Goal: Transaction & Acquisition: Purchase product/service

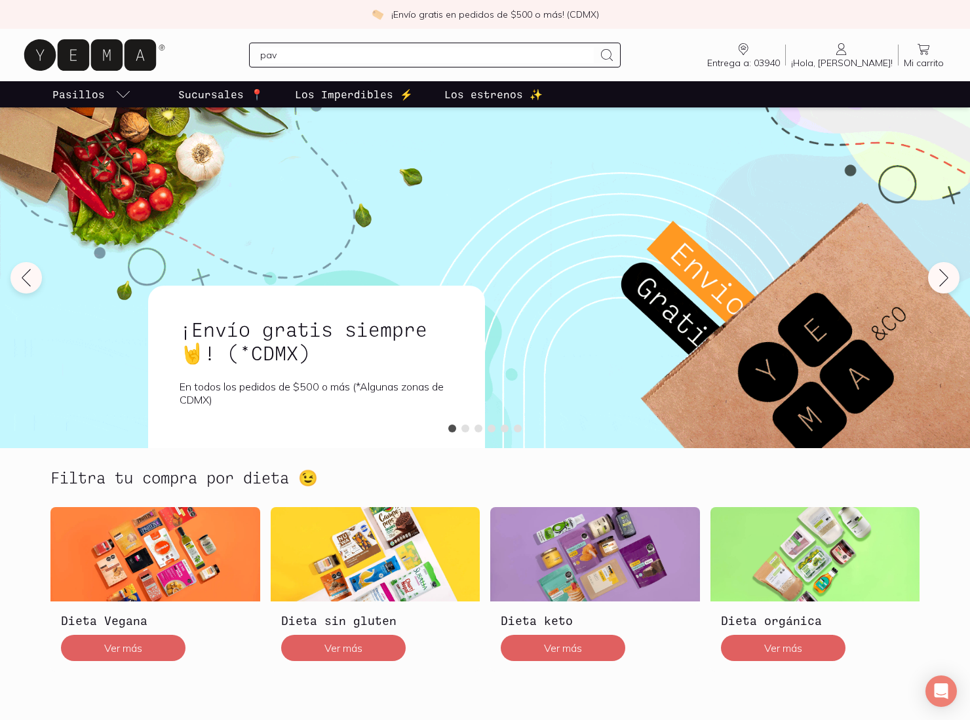
type input "pavo"
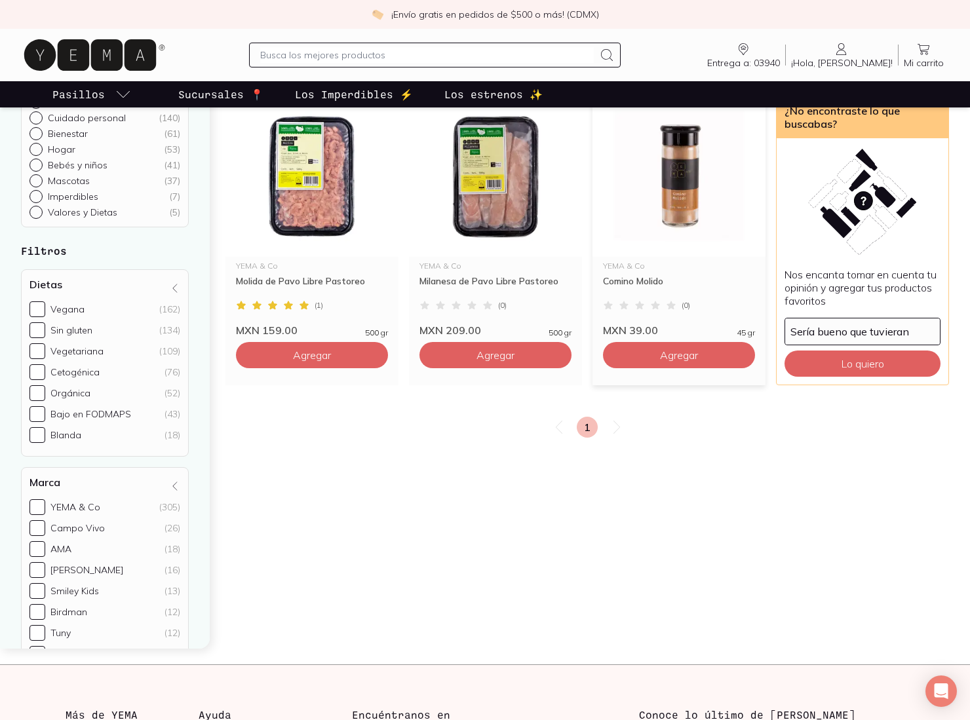
scroll to position [161, 0]
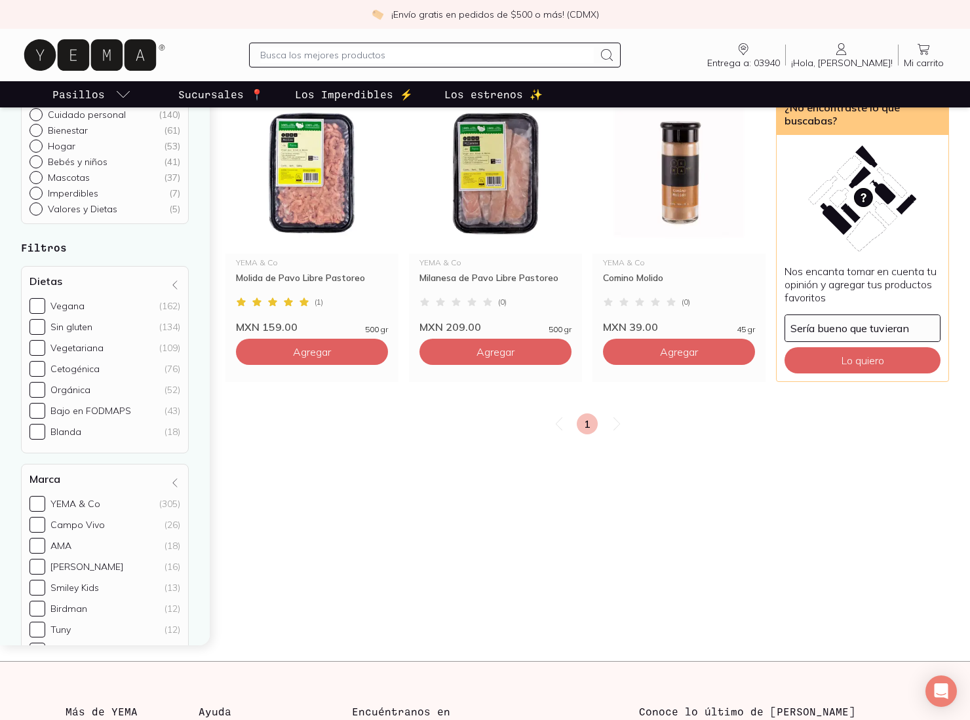
click at [376, 52] on input "text" at bounding box center [426, 55] width 333 height 16
type input "pechuga"
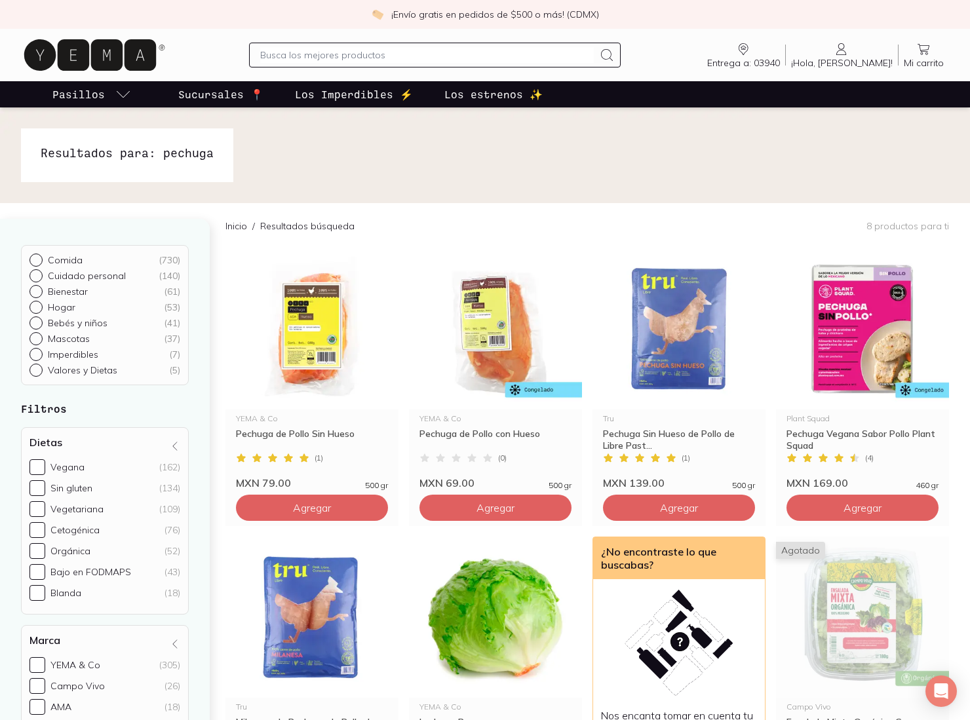
click at [84, 55] on icon at bounding box center [90, 54] width 132 height 31
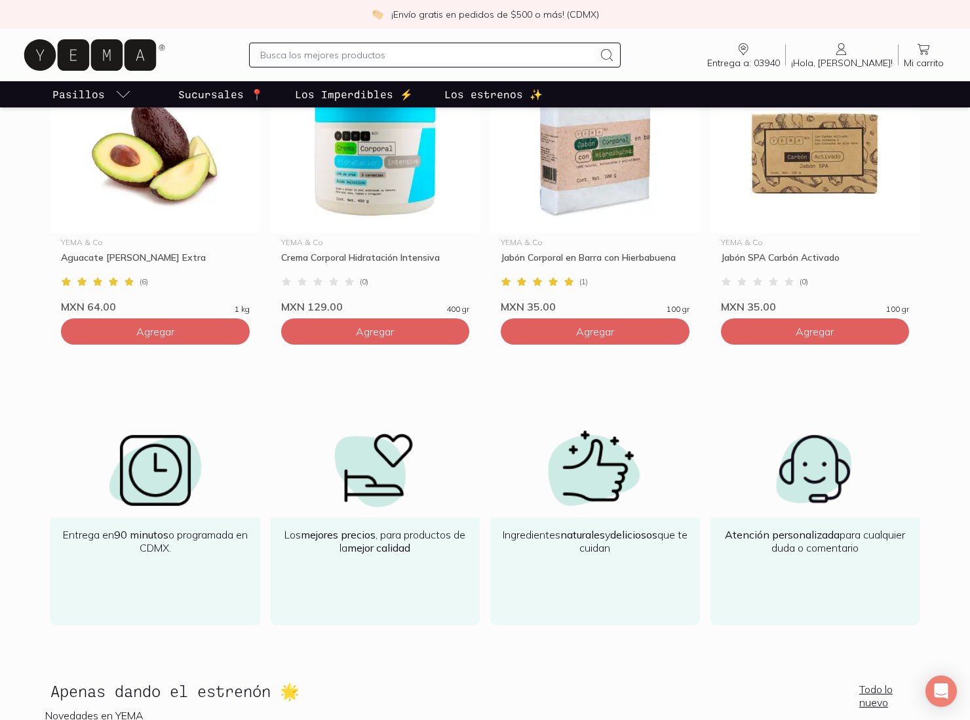
scroll to position [1298, 0]
